Goal: Task Accomplishment & Management: Complete application form

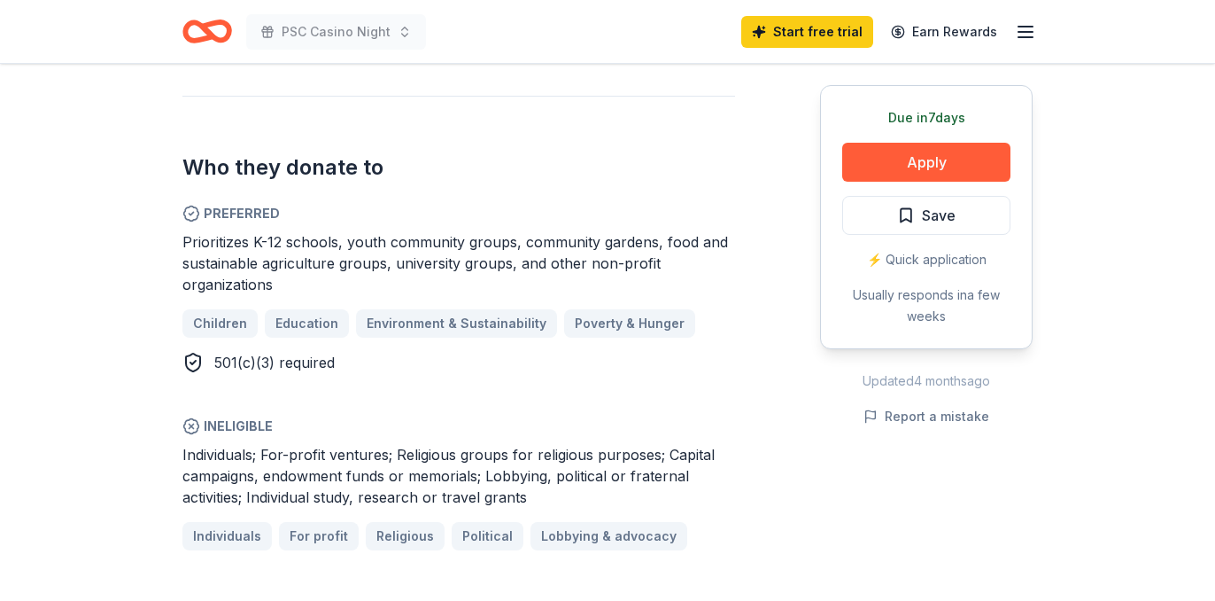
scroll to position [976, 0]
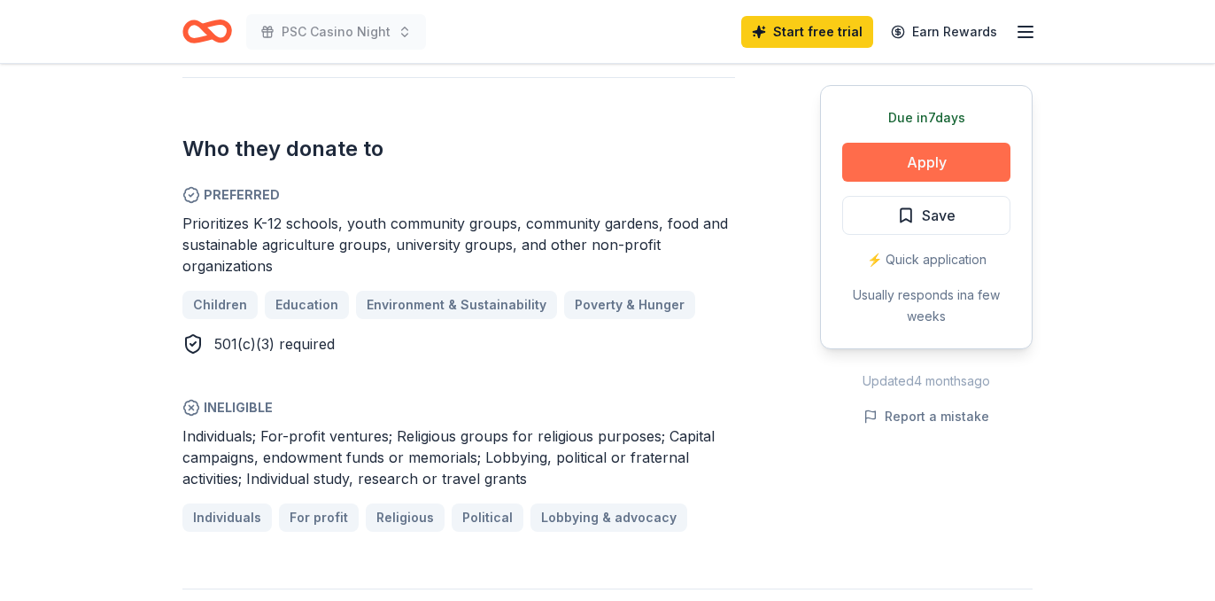
click at [913, 167] on button "Apply" at bounding box center [926, 162] width 168 height 39
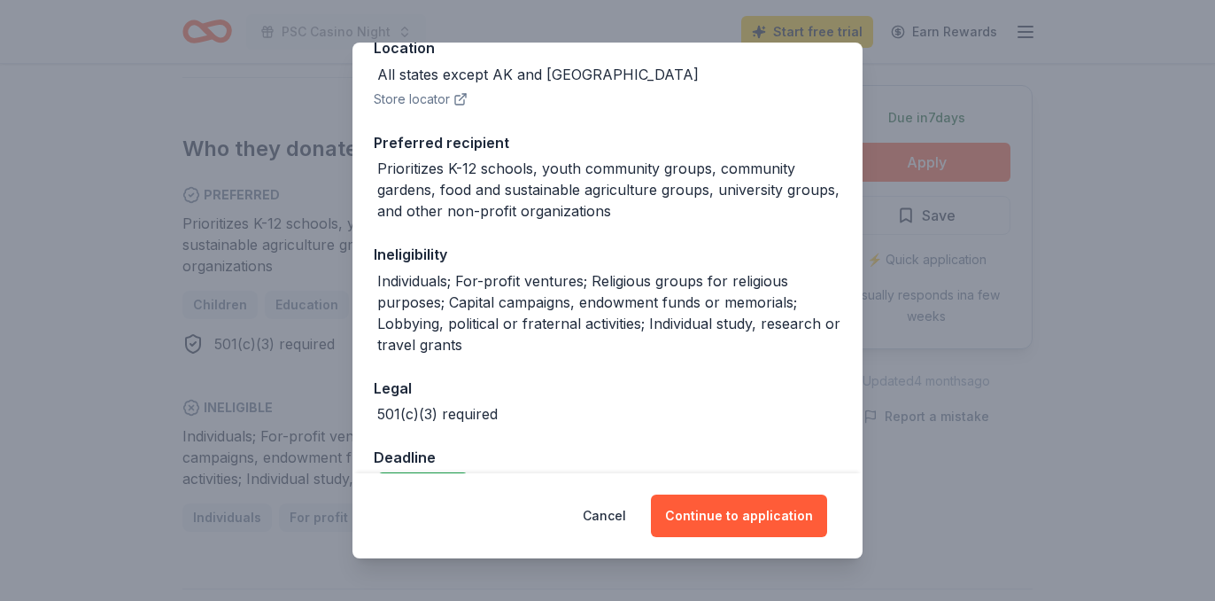
scroll to position [265, 0]
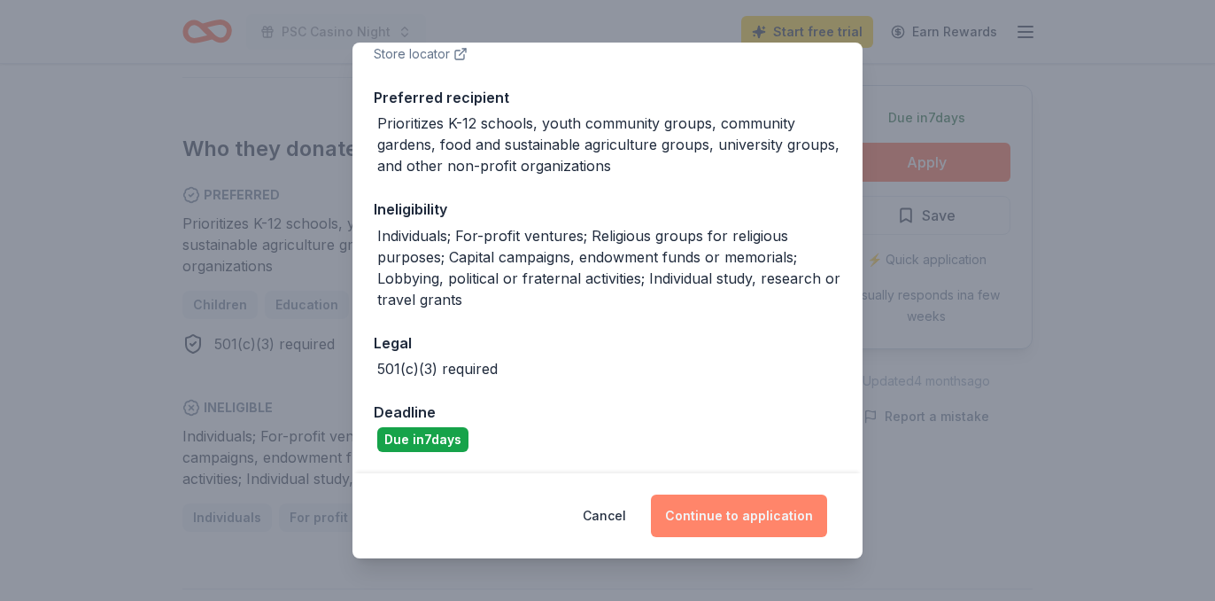
click at [770, 509] on button "Continue to application" at bounding box center [739, 515] width 176 height 43
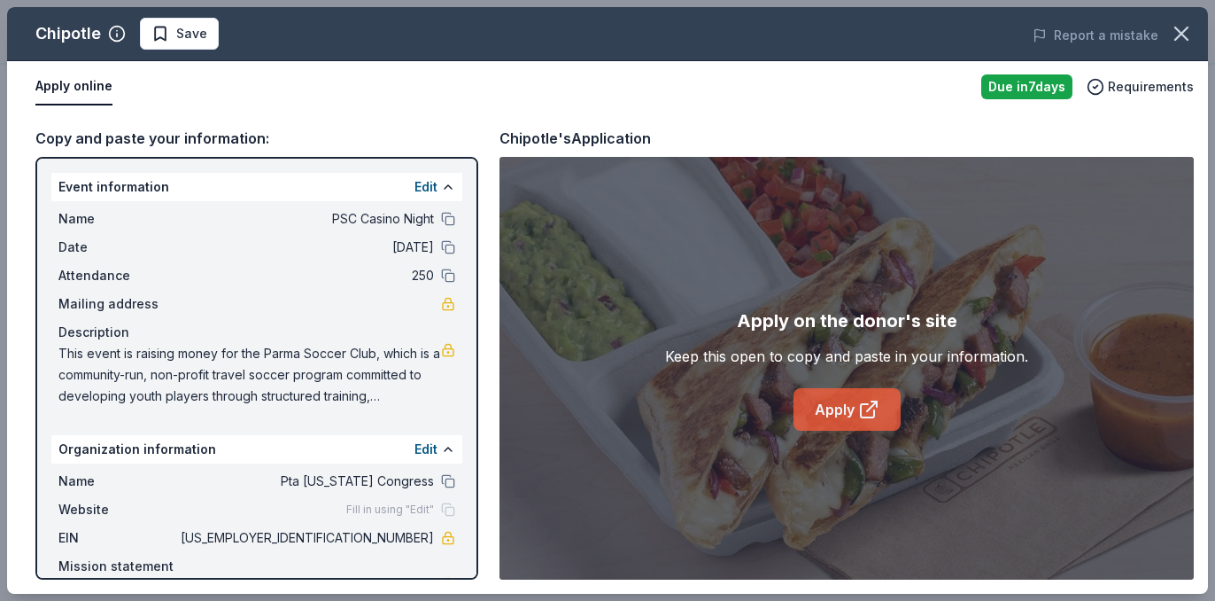
click at [821, 411] on link "Apply" at bounding box center [847, 409] width 107 height 43
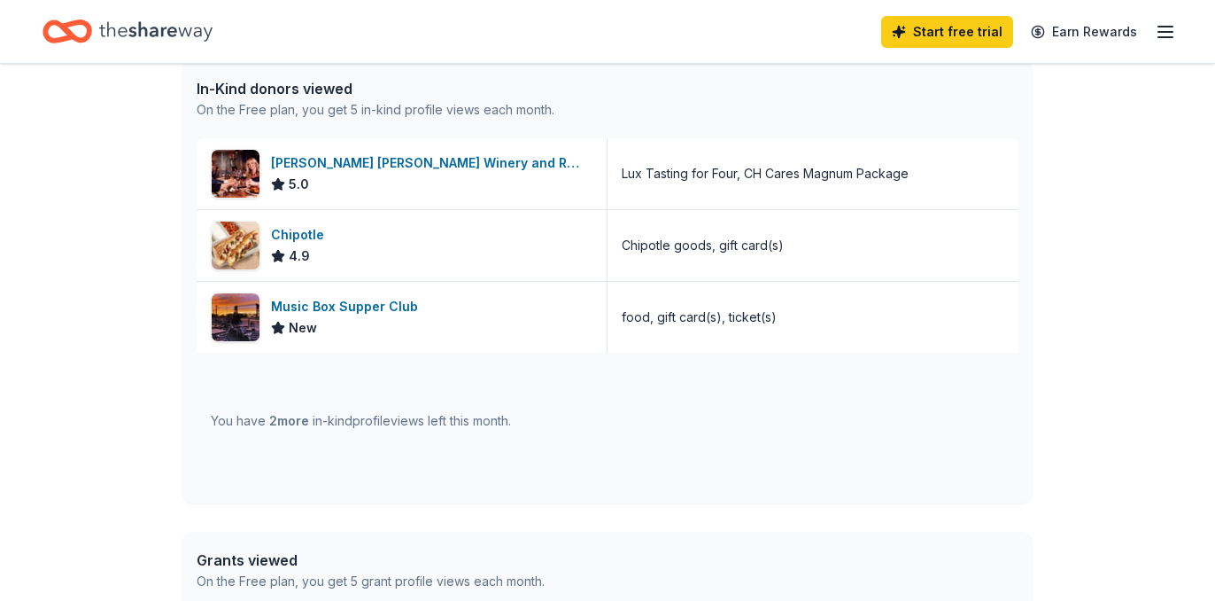
scroll to position [469, 0]
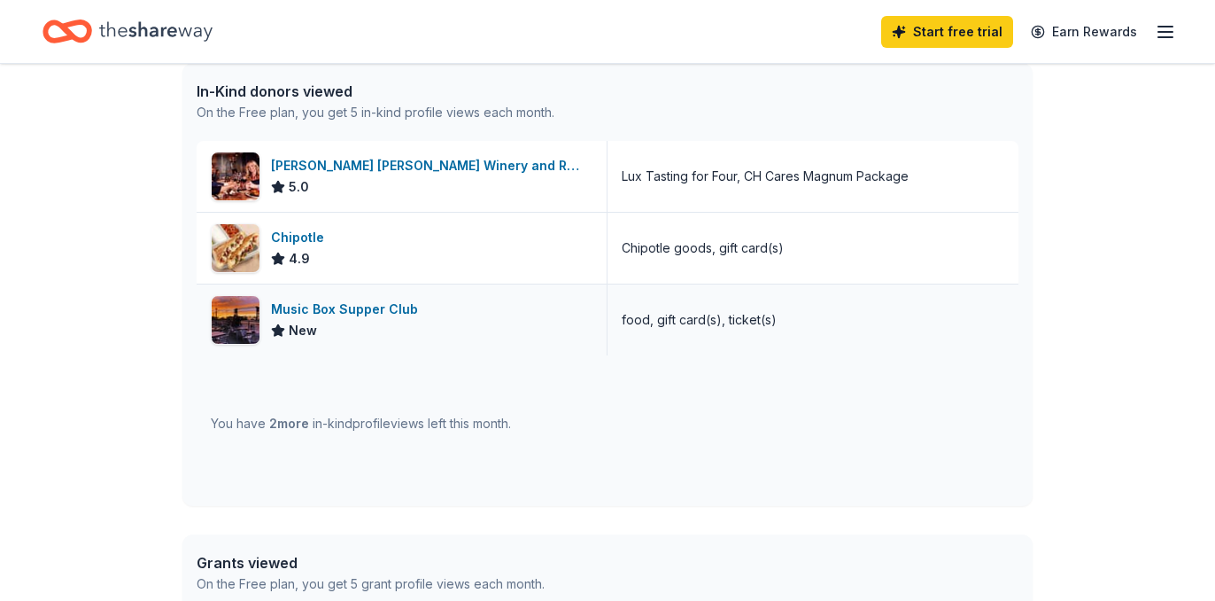
click at [335, 306] on div "Music Box Supper Club" at bounding box center [348, 309] width 154 height 21
